Goal: Information Seeking & Learning: Learn about a topic

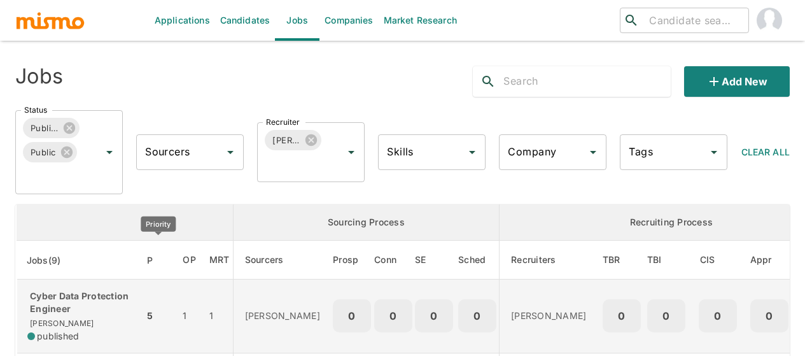
scroll to position [56, 0]
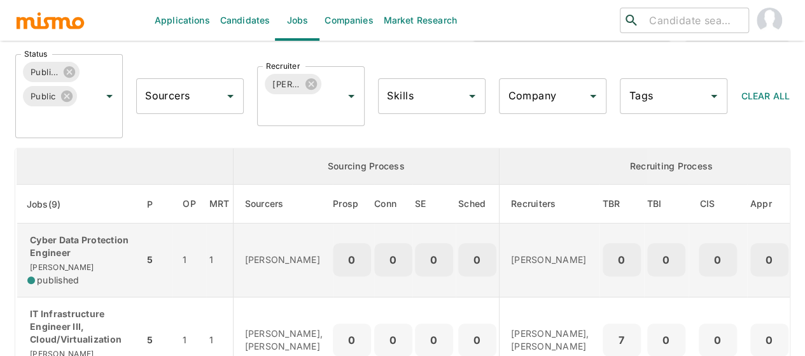
click at [85, 250] on p "Cyber Data Protection Engineer" at bounding box center [80, 246] width 106 height 25
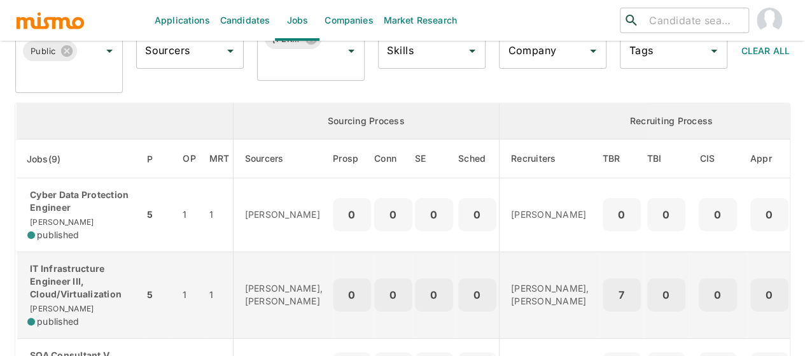
scroll to position [120, 0]
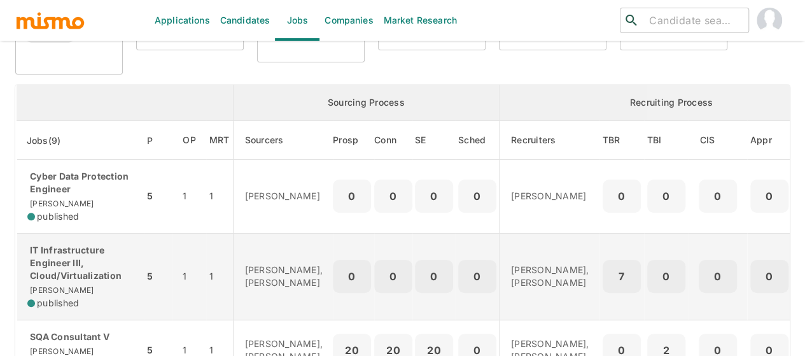
click at [63, 255] on p "IT Infrastructure Engineer III, Cloud/Virtualization" at bounding box center [80, 263] width 106 height 38
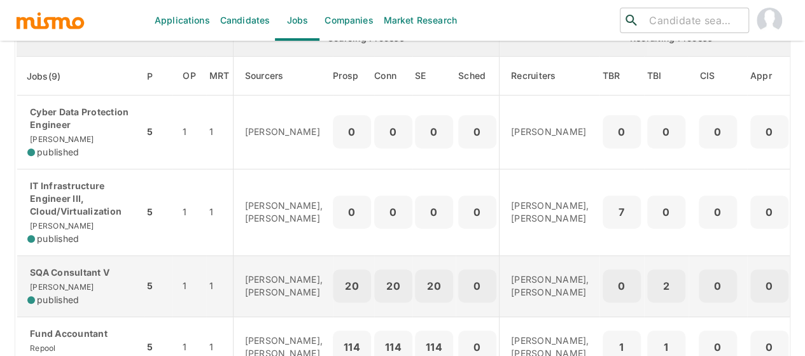
scroll to position [247, 0]
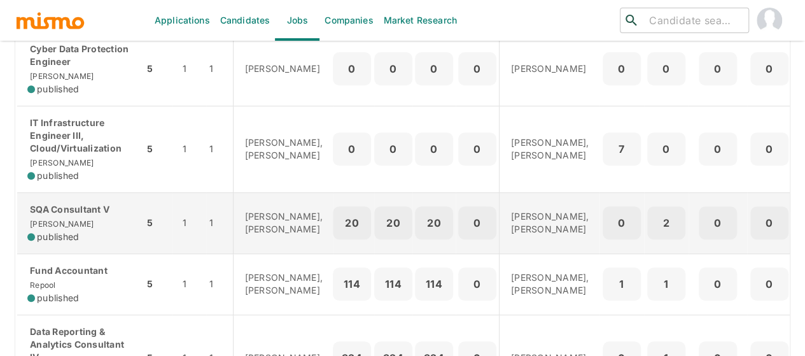
click at [94, 215] on p "SQA Consultant V" at bounding box center [80, 209] width 106 height 13
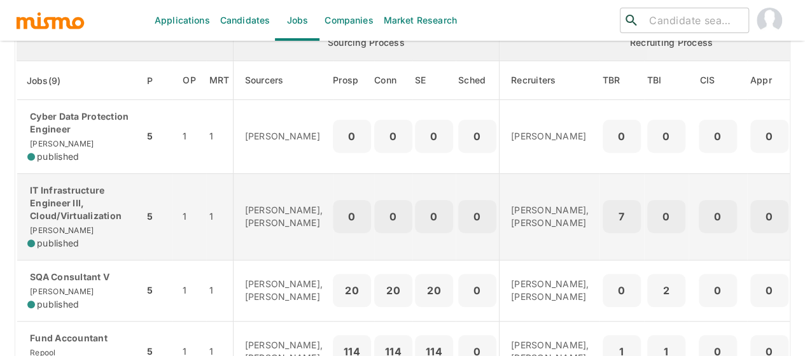
scroll to position [0, 0]
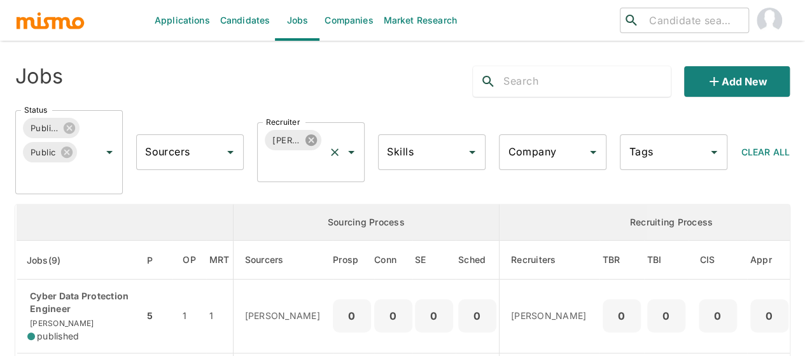
click at [308, 142] on icon at bounding box center [310, 139] width 11 height 11
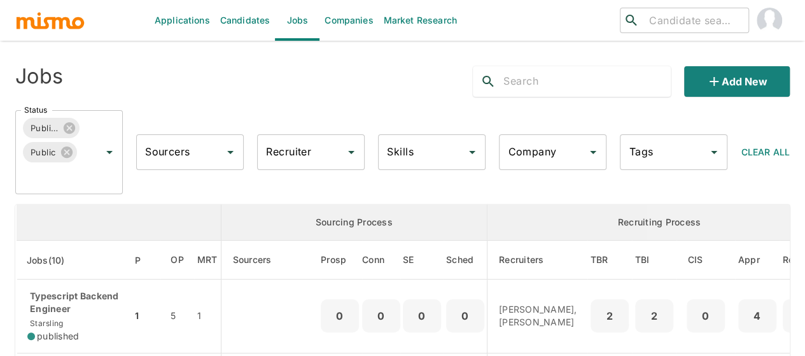
click at [294, 159] on input "Recruiter" at bounding box center [301, 152] width 77 height 24
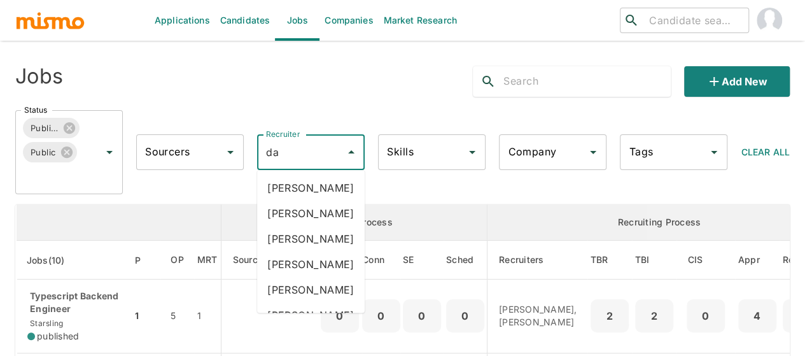
type input "d"
type input "pao"
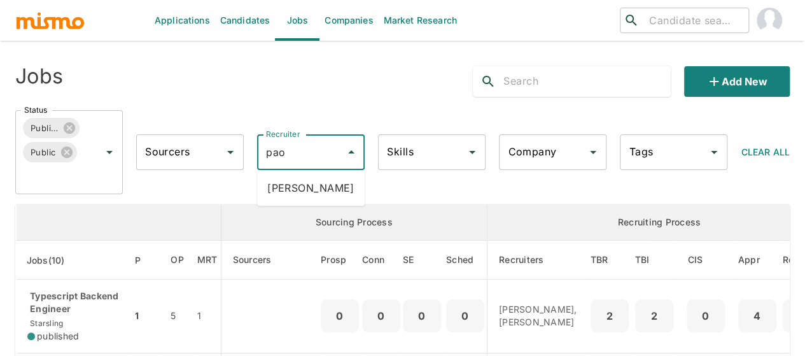
click at [298, 185] on li "Paola Pacheco" at bounding box center [311, 187] width 108 height 25
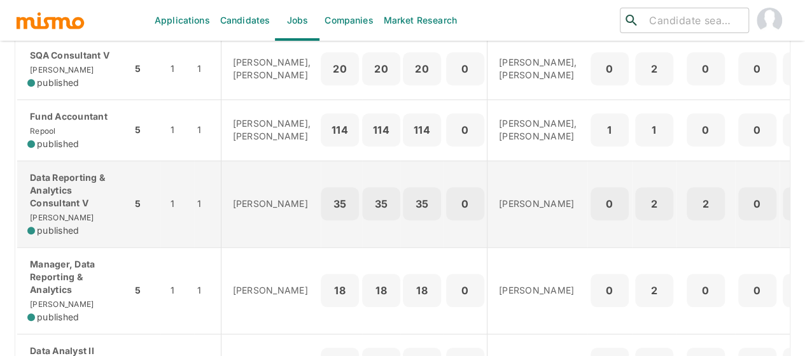
scroll to position [501, 0]
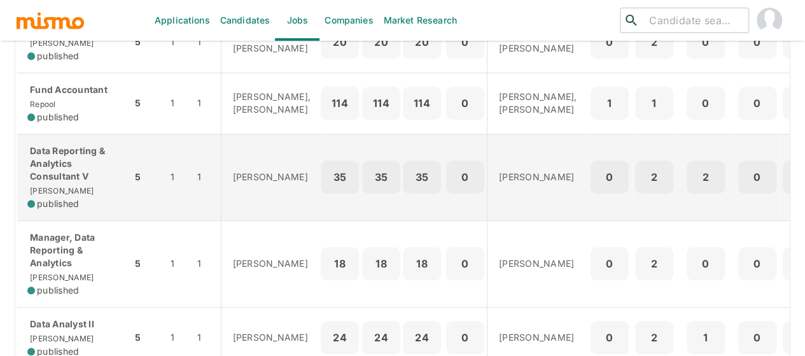
click at [77, 183] on p "Data Reporting & Analytics Consultant V" at bounding box center [74, 163] width 94 height 38
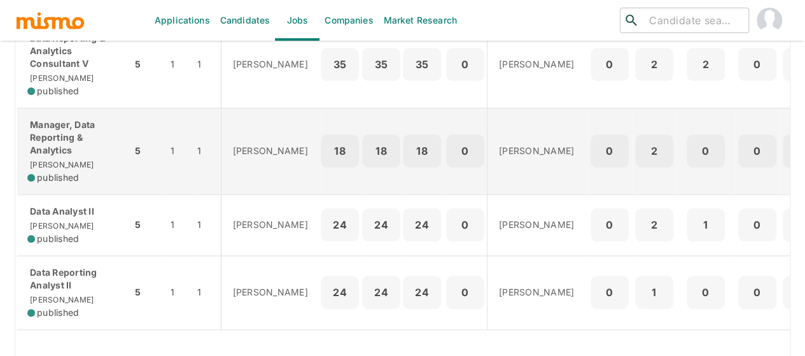
scroll to position [629, 0]
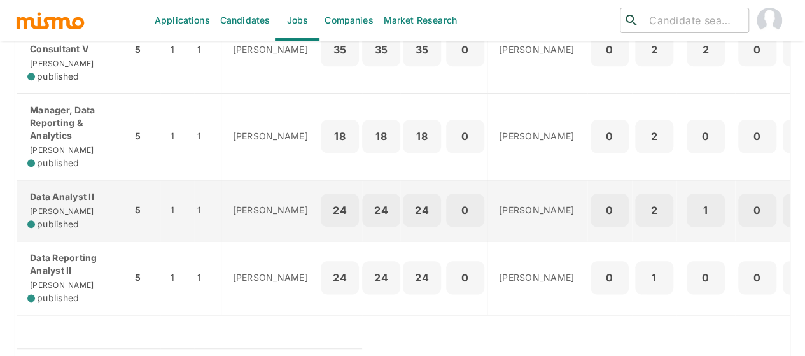
click at [74, 230] on div "Data Analyst II Kaiser published" at bounding box center [74, 210] width 94 height 40
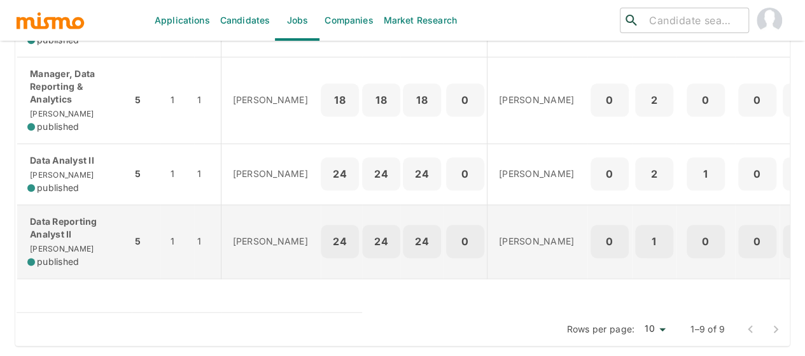
scroll to position [692, 0]
click at [70, 239] on div "Data Reporting Analyst II Kaiser published" at bounding box center [74, 241] width 94 height 53
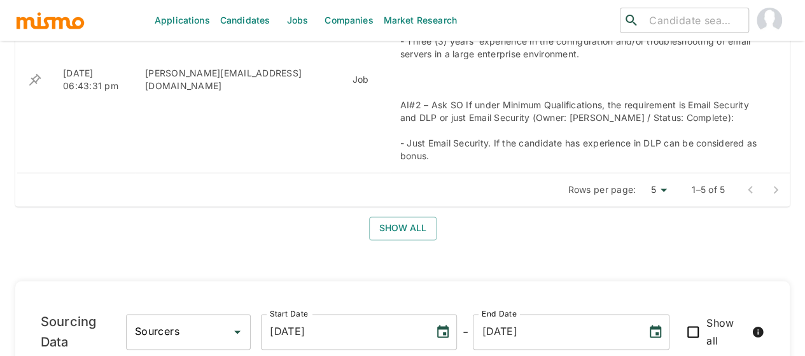
scroll to position [573, 0]
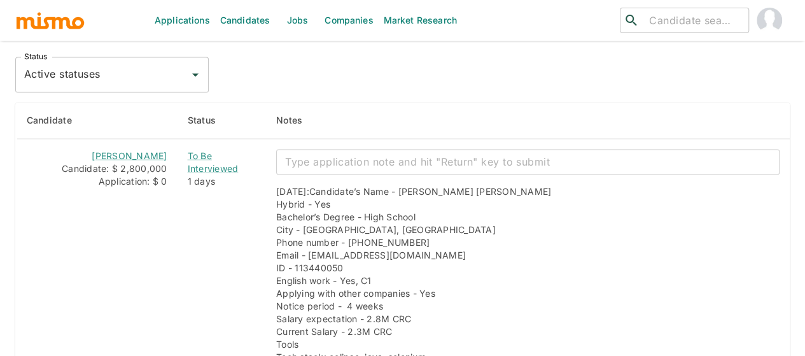
scroll to position [1082, 0]
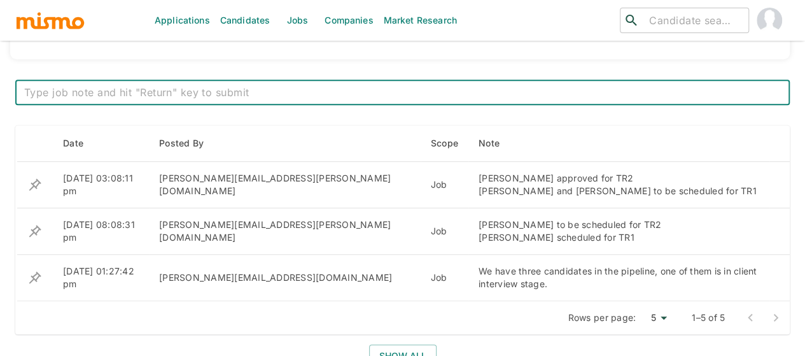
scroll to position [509, 0]
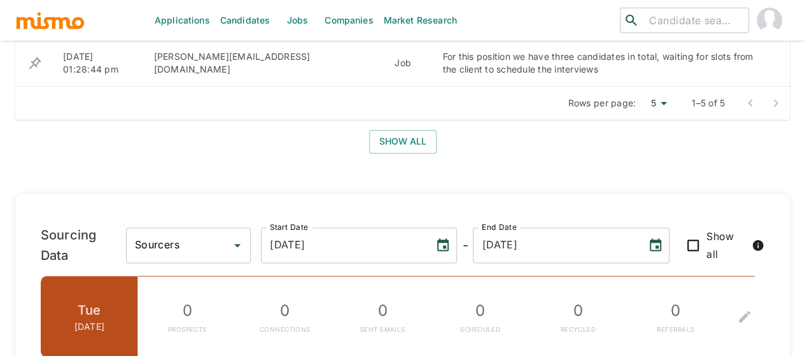
scroll to position [549, 0]
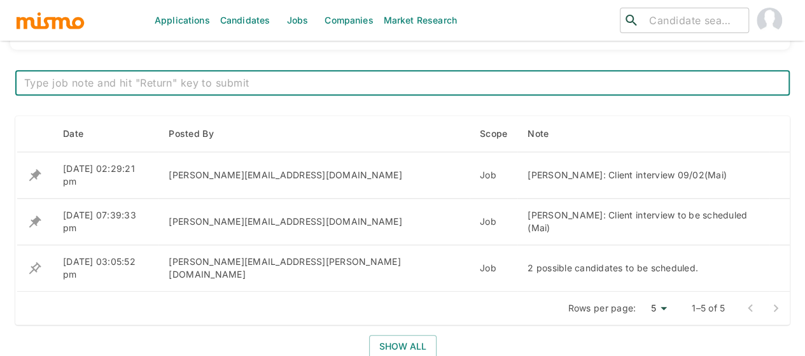
scroll to position [318, 0]
